Goal: Check status: Check status

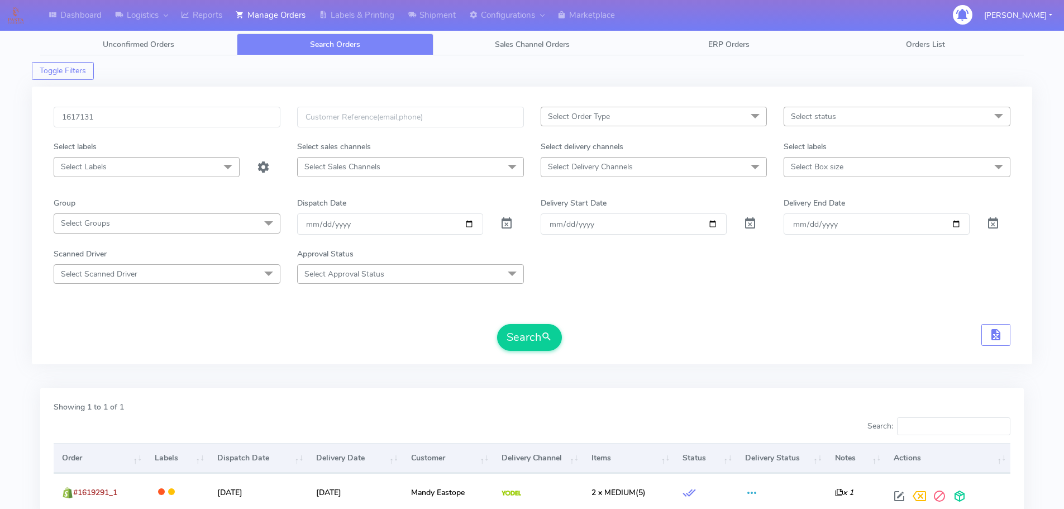
type input "1617131"
click at [497, 324] on button "Search" at bounding box center [529, 337] width 65 height 27
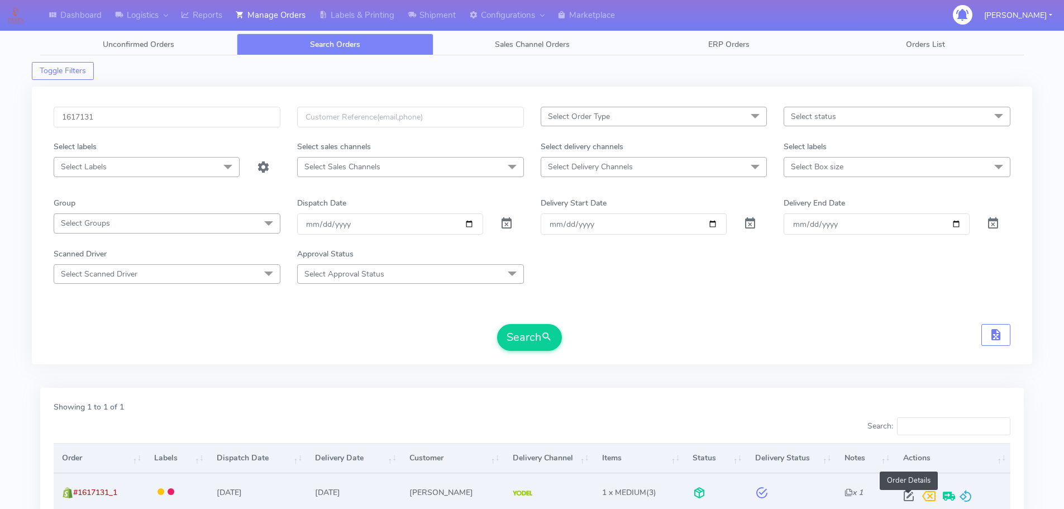
click at [906, 501] on span at bounding box center [909, 498] width 20 height 11
select select "5"
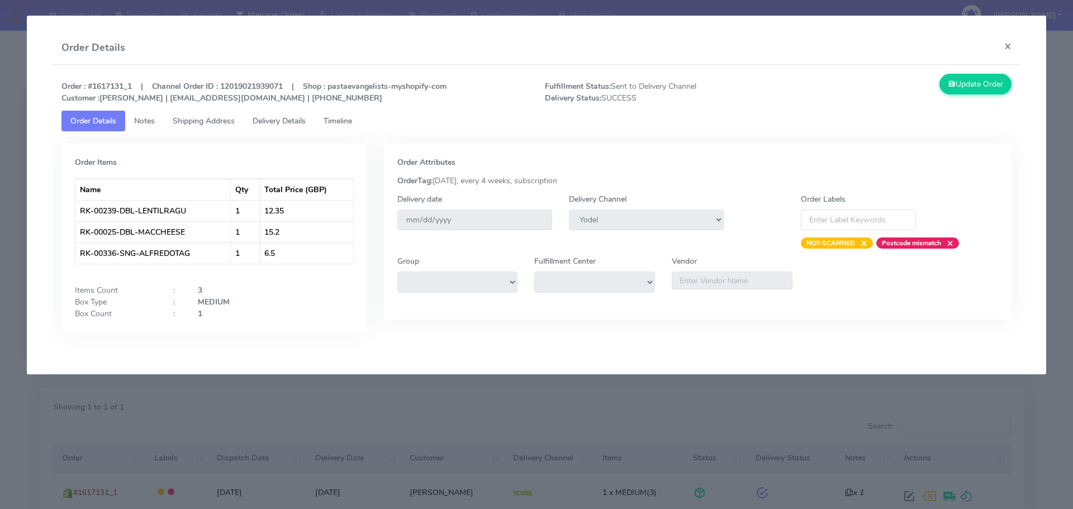
click at [298, 119] on span "Delivery Details" at bounding box center [279, 121] width 53 height 11
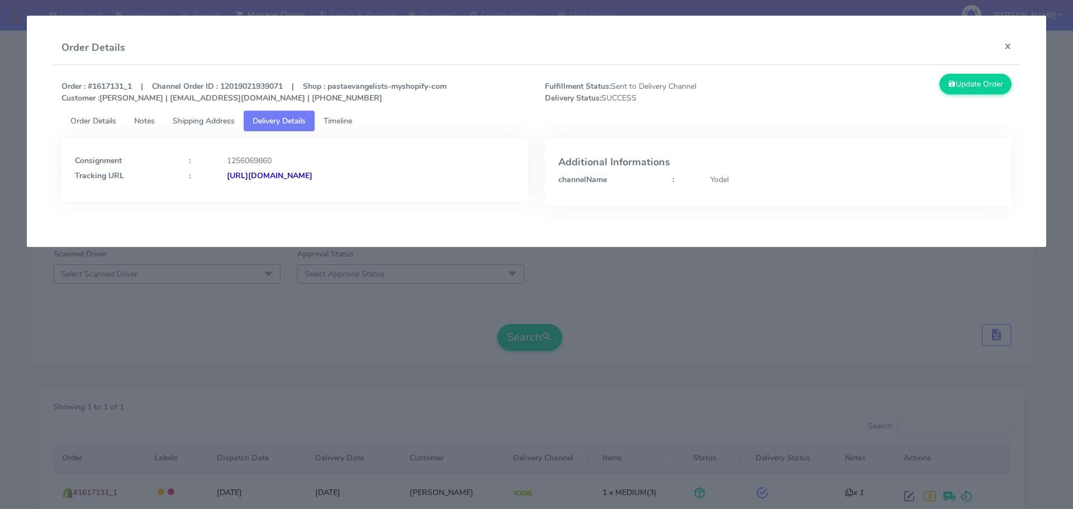
drag, startPoint x: 437, startPoint y: 186, endPoint x: 348, endPoint y: 197, distance: 89.5
click at [348, 197] on div "Consignment : 1256069860 Tracking URL : [URL][DOMAIN_NAME]" at bounding box center [294, 170] width 467 height 64
copy strong "JJD0002249960880691"
click at [96, 118] on span "Order Details" at bounding box center [93, 121] width 46 height 11
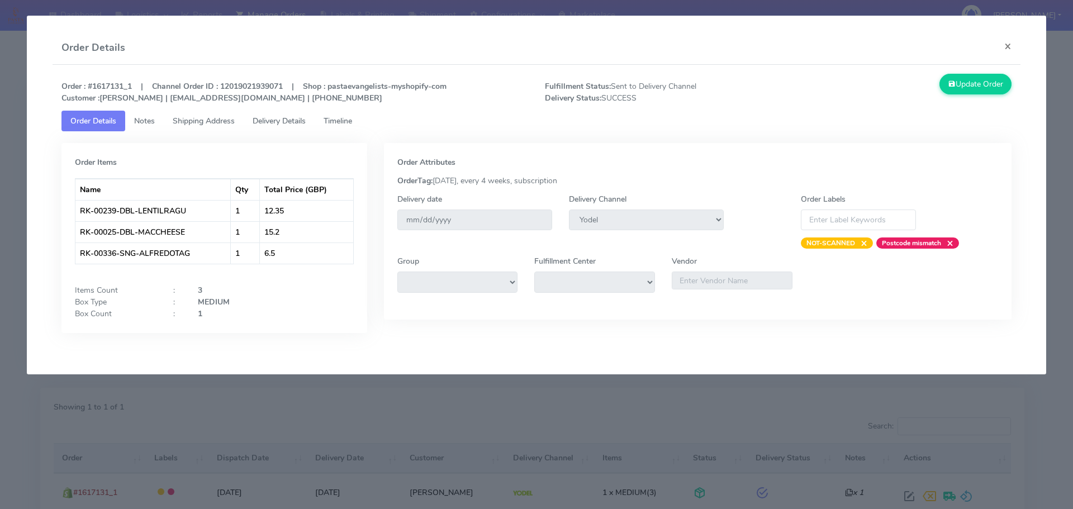
drag, startPoint x: 141, startPoint y: 425, endPoint x: 146, endPoint y: 416, distance: 10.3
click at [141, 425] on modal-container "Order Details × Order : #1617131_1 | Channel Order ID : 12019021939071 | Shop :…" at bounding box center [536, 254] width 1073 height 509
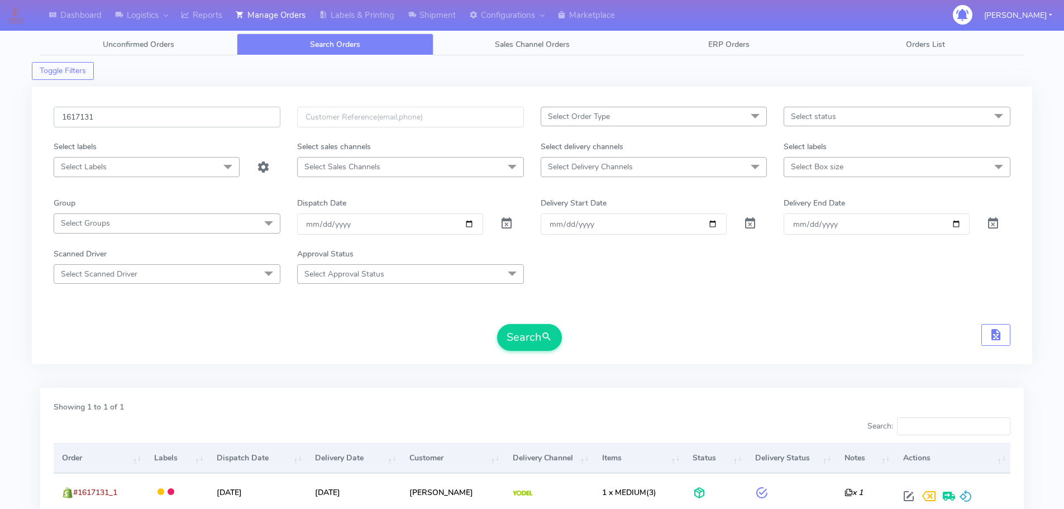
click at [243, 125] on input "1617131" at bounding box center [167, 117] width 227 height 21
paste input "48"
click at [497, 324] on button "Search" at bounding box center [529, 337] width 65 height 27
click at [246, 116] on input "1617148" at bounding box center [167, 117] width 227 height 21
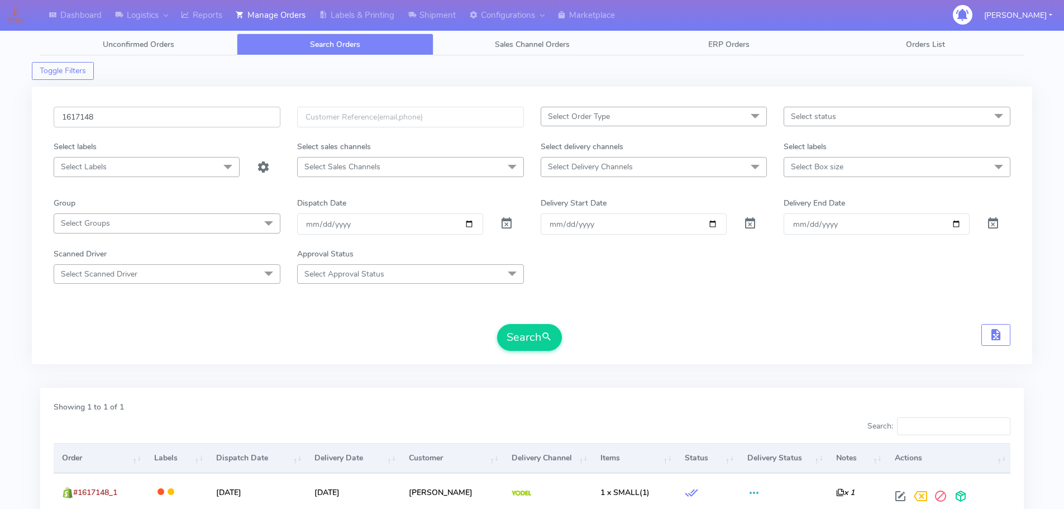
click at [246, 116] on input "1617148" at bounding box center [167, 117] width 227 height 21
paste input "8575A"
type input "1618575A"
click at [497, 324] on button "Search" at bounding box center [529, 337] width 65 height 27
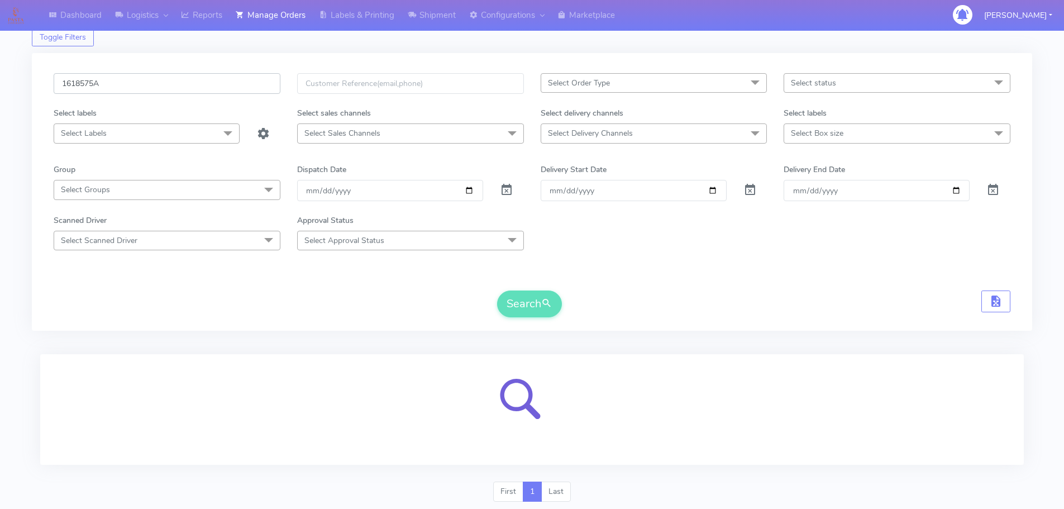
scroll to position [69, 0]
